Goal: Task Accomplishment & Management: Use online tool/utility

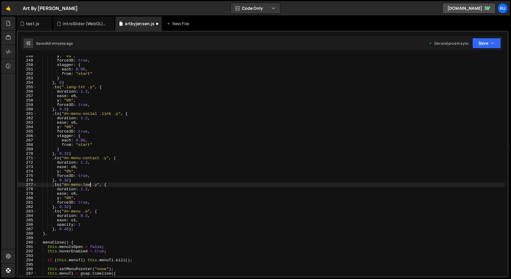
scroll to position [178333, 0]
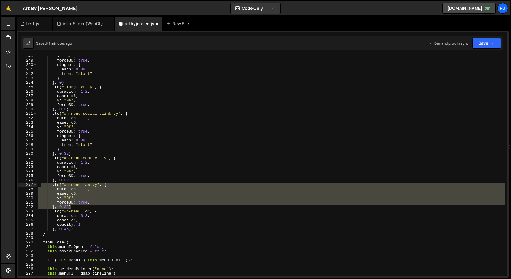
drag, startPoint x: 74, startPoint y: 206, endPoint x: 39, endPoint y: 185, distance: 41.1
click at [39, 185] on div "y : "0%" , force3D : true , stagger : { each : 0.08 , from : "start" } } , 0 ) …" at bounding box center [271, 168] width 468 height 229
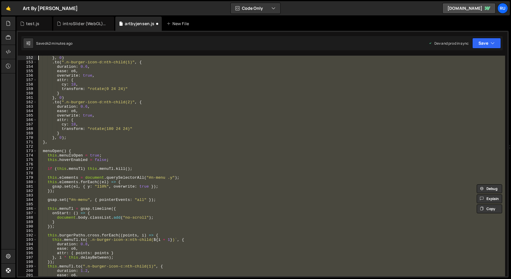
scroll to position [723, 0]
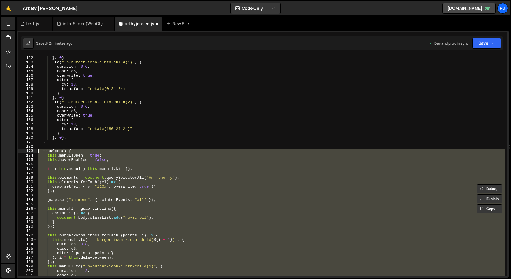
drag, startPoint x: 52, startPoint y: 234, endPoint x: 23, endPoint y: 153, distance: 86.5
click at [23, 153] on div ".to("#n-menu-law .y", { duration: 1.2, 152 153 154 155 156 157 158 159 160 161 …" at bounding box center [262, 166] width 489 height 220
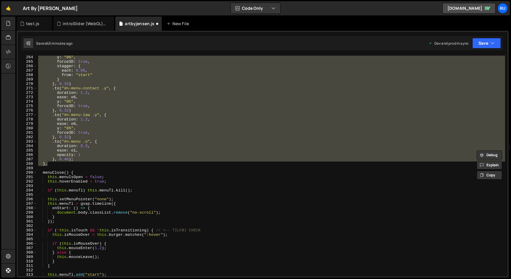
scroll to position [1214, 0]
click at [97, 117] on div "ease : o6 , y : "0%" , force3D : true , stagger : { each : 0.08 , from : "start…" at bounding box center [271, 166] width 468 height 220
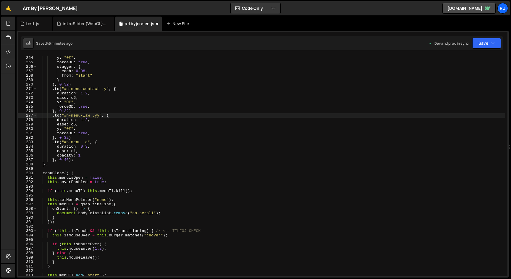
scroll to position [0, 4]
click at [488, 42] on button "Save" at bounding box center [486, 43] width 29 height 11
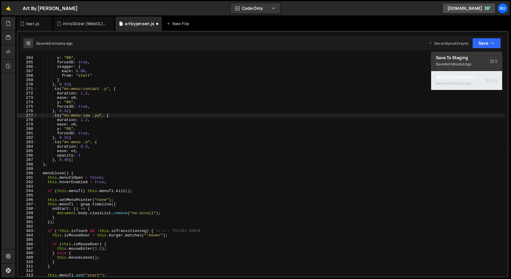
click at [480, 77] on div "Save to Production S" at bounding box center [466, 77] width 61 height 6
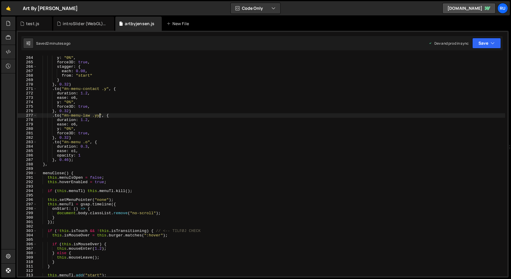
click at [99, 117] on div "ease : o6 , y : "0%" , force3D : true , stagger : { each : 0.08 , from : "start…" at bounding box center [271, 165] width 468 height 229
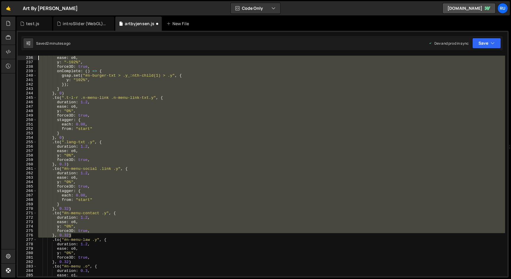
scroll to position [1060, 0]
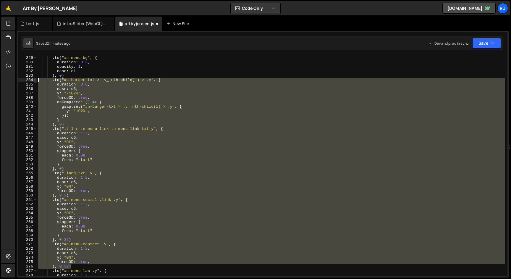
drag, startPoint x: 74, startPoint y: 134, endPoint x: 34, endPoint y: 81, distance: 66.9
click at [34, 81] on div ".to("#n-menu-law .y", { 229 230 231 232 233 234 235 236 237 238 239 240 241 242…" at bounding box center [262, 166] width 489 height 220
type textarea ".to("#n-burger-txt > .y_:nth-child(1) > .y", { duration: 0.6,"
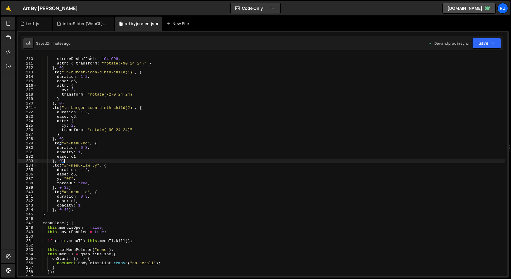
scroll to position [962, 0]
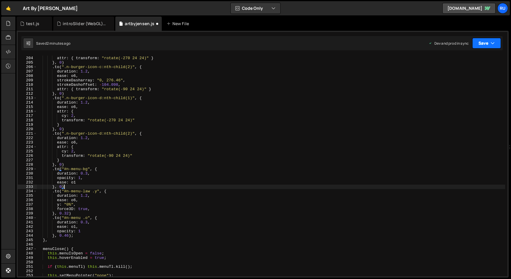
click at [487, 44] on button "Save" at bounding box center [486, 43] width 29 height 11
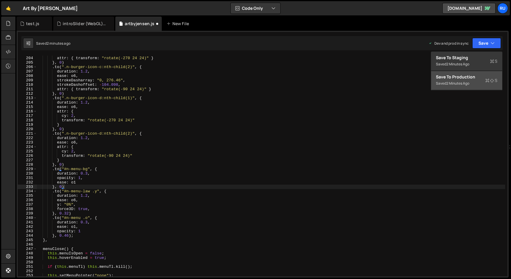
click at [479, 86] on div "Saved 2 minutes ago" at bounding box center [466, 83] width 61 height 7
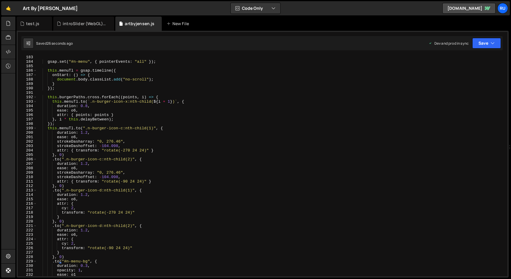
scroll to position [814, 0]
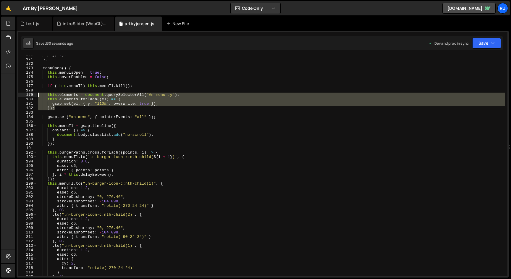
drag, startPoint x: 58, startPoint y: 107, endPoint x: 28, endPoint y: 94, distance: 33.1
click at [28, 94] on div "}); 170 171 172 173 174 175 176 177 178 179 180 181 182 183 184 185 186 187 188…" at bounding box center [262, 166] width 489 height 220
type textarea "this.elements = document.querySelectorAll("#n-menu .y"); this.elements.forEach(…"
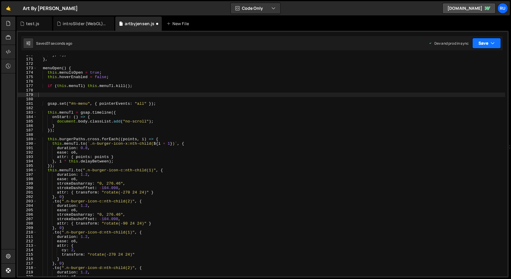
click at [485, 42] on button "Save" at bounding box center [486, 43] width 29 height 11
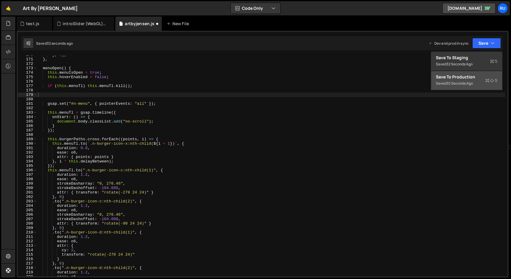
click at [481, 79] on div "Save to Production S" at bounding box center [466, 77] width 61 height 6
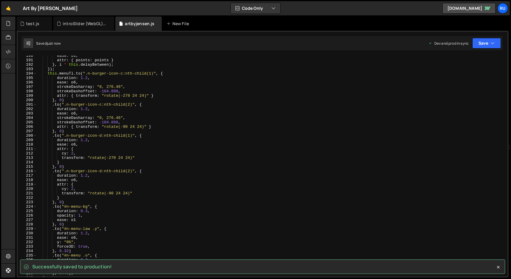
scroll to position [955, 0]
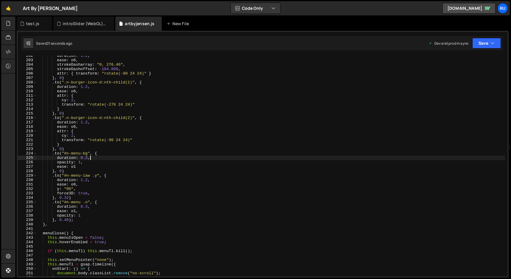
click at [139, 158] on div "duration : 1.2 , ease : o6 , strokeDasharray : "0, 276.46" , strokeDashoffset :…" at bounding box center [271, 167] width 468 height 229
click at [93, 177] on div "duration : 1.2 , ease : o6 , strokeDasharray : "0, 276.46" , strokeDashoffset :…" at bounding box center [271, 167] width 468 height 229
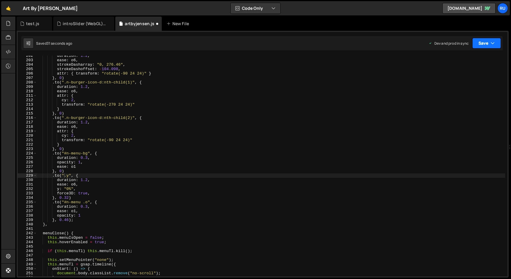
click at [482, 40] on button "Save" at bounding box center [486, 43] width 29 height 11
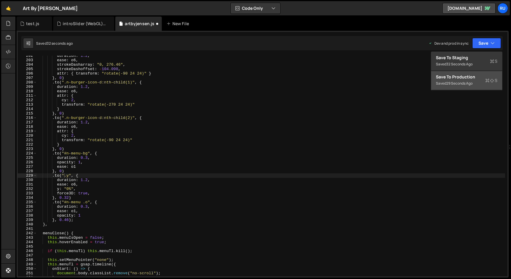
click at [477, 83] on div "Saved 29 seconds ago" at bounding box center [466, 83] width 61 height 7
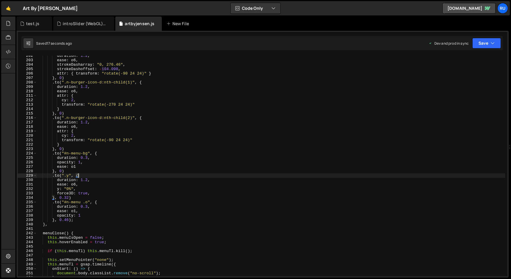
click at [90, 176] on div "duration : 1.2 , ease : o6 , strokeDasharray : "0, 276.46" , strokeDashoffset :…" at bounding box center [271, 167] width 468 height 229
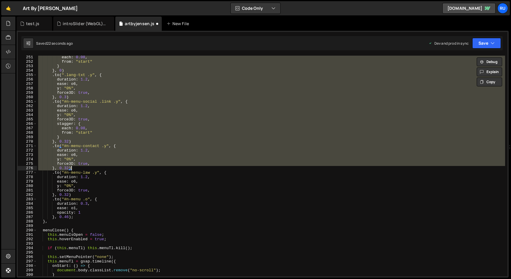
scroll to position [1157, 0]
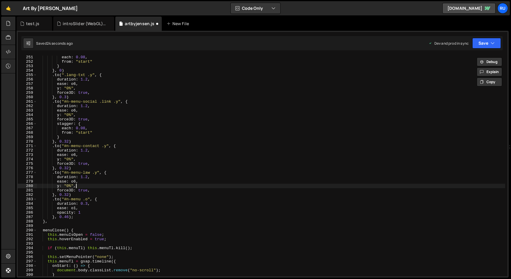
click at [98, 187] on div "each : 0.08 , from : "start" } } , 0 ) . to ( ".lang-txt .y" , { duration : 1.2…" at bounding box center [271, 169] width 468 height 229
click at [100, 184] on div "each : 0.08 , from : "start" } } , 0 ) . to ( ".lang-txt .y" , { duration : 1.2…" at bounding box center [271, 169] width 468 height 229
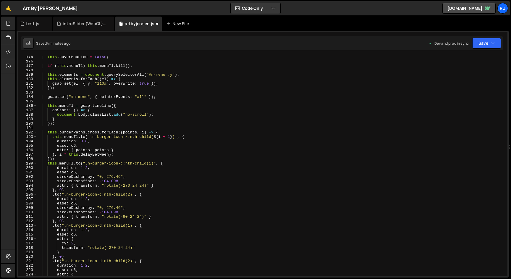
scroll to position [771, 0]
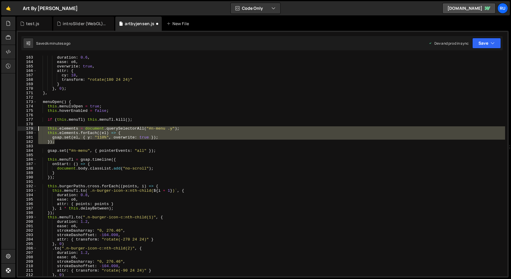
drag, startPoint x: 61, startPoint y: 143, endPoint x: 36, endPoint y: 130, distance: 28.0
click at [36, 130] on div "y: "0%", 163 164 165 166 167 168 169 170 171 172 173 174 175 176 177 178 179 18…" at bounding box center [262, 166] width 489 height 220
type textarea "this.elements = document.querySelectorAll("#n-menu .y"); this.elements.forEach(…"
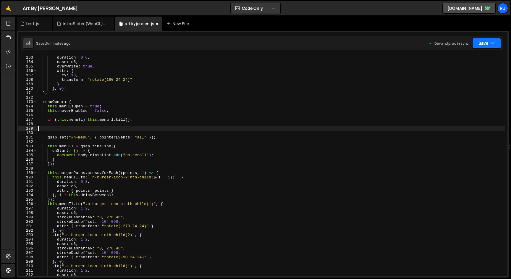
click at [483, 42] on button "Save" at bounding box center [486, 43] width 29 height 11
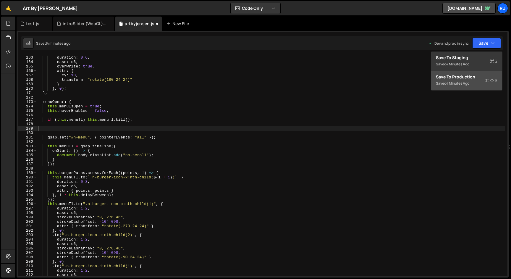
click at [483, 80] on div "Save to Production S" at bounding box center [466, 77] width 61 height 6
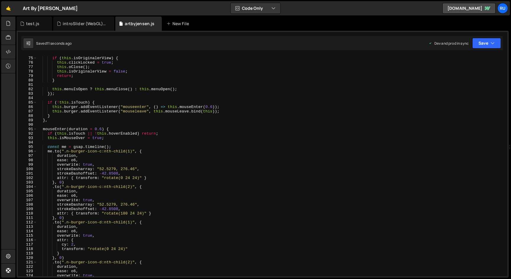
scroll to position [537, 0]
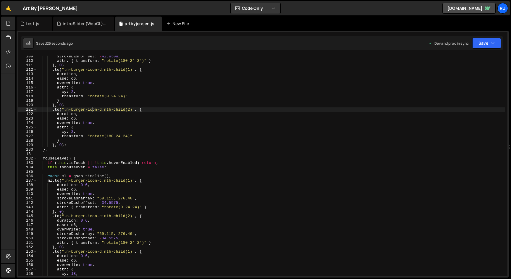
click at [93, 109] on div "strokeDashoffset : - 42.8508 , attr : { transform : "rotate(180 24 24)" } } , 0…" at bounding box center [271, 168] width 468 height 229
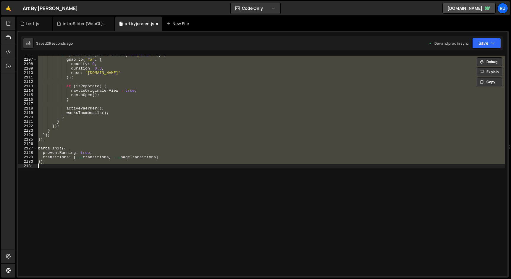
type textarea "gsap.set(el, { y: "110%", overwrite: true }); });"
